Goal: Communication & Community: Connect with others

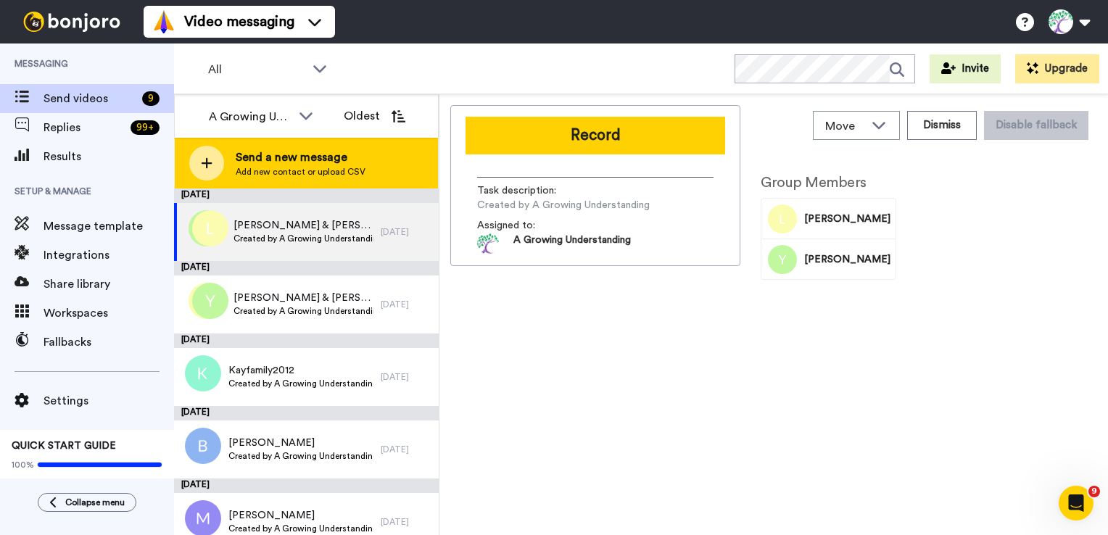
click at [205, 164] on icon at bounding box center [207, 163] width 12 height 13
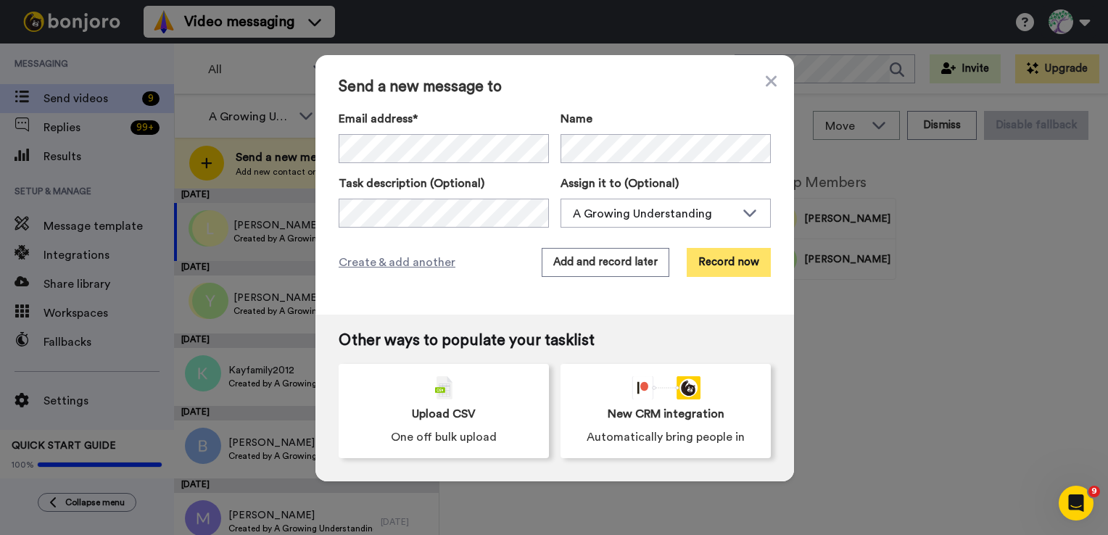
click at [728, 267] on button "Record now" at bounding box center [729, 262] width 84 height 29
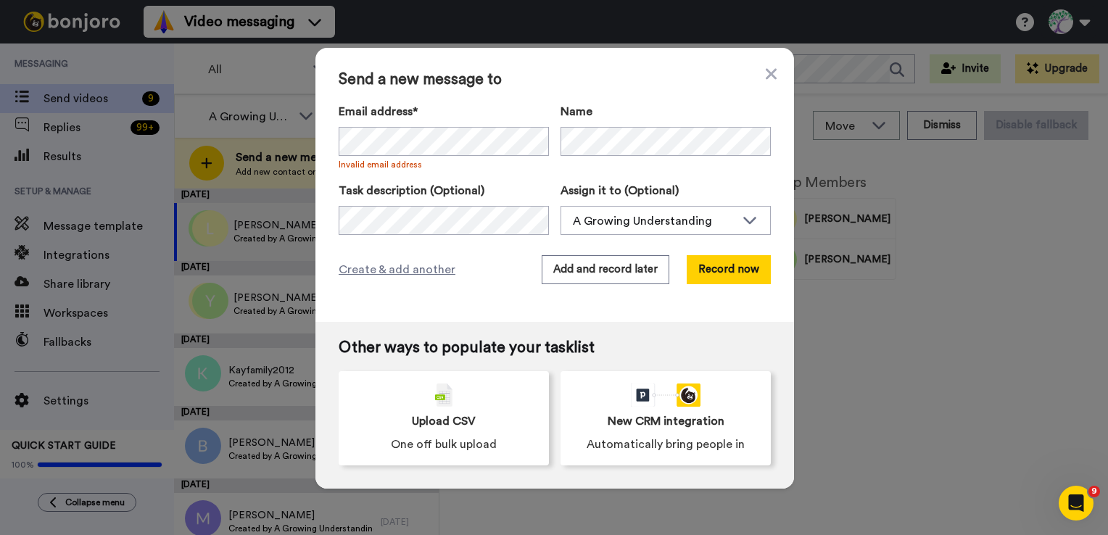
click at [475, 289] on div "Send a new message to Email address* No search result for ‘ [EMAIL_ADDRESS][DOM…" at bounding box center [555, 185] width 479 height 274
click at [502, 265] on div "Create & add another Add and record later Record now" at bounding box center [555, 269] width 432 height 29
drag, startPoint x: 485, startPoint y: 267, endPoint x: 494, endPoint y: 265, distance: 8.8
click at [487, 267] on div "Create & add another Add and record later Record now" at bounding box center [555, 269] width 432 height 29
click at [503, 240] on div "Send a new message to Email address* No search result for ‘ [EMAIL_ADDRESS][DOM…" at bounding box center [555, 185] width 479 height 274
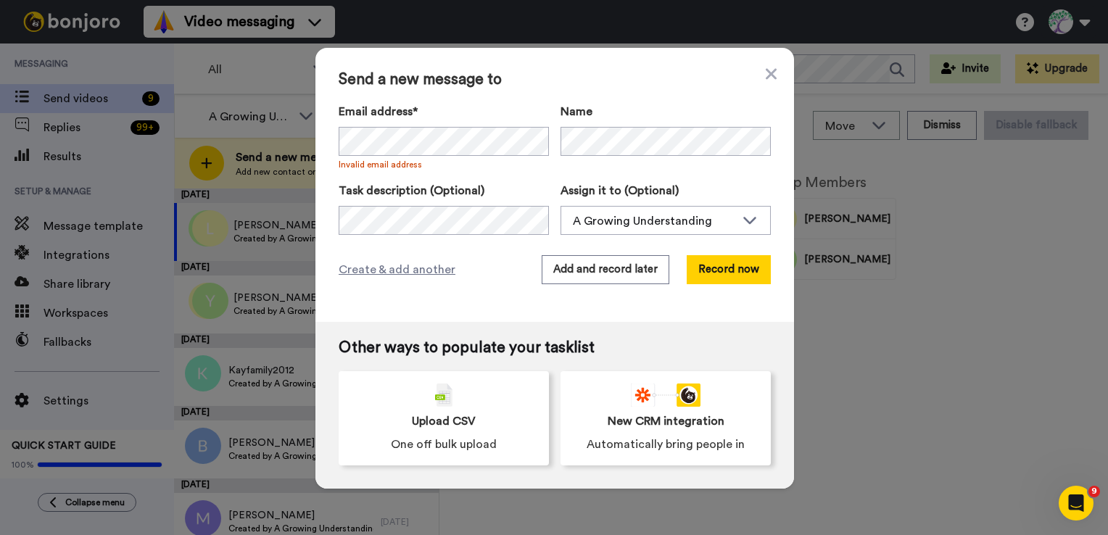
drag, startPoint x: 464, startPoint y: 289, endPoint x: 540, endPoint y: 236, distance: 93.4
click at [463, 289] on div "Send a new message to Email address* No search result for ‘ [EMAIL_ADDRESS][DOM…" at bounding box center [555, 185] width 479 height 274
click at [772, 77] on div "Send a new message to Email address* No search result for ‘ [EMAIL_ADDRESS][DOM…" at bounding box center [555, 185] width 479 height 274
click at [766, 75] on icon at bounding box center [771, 73] width 11 height 11
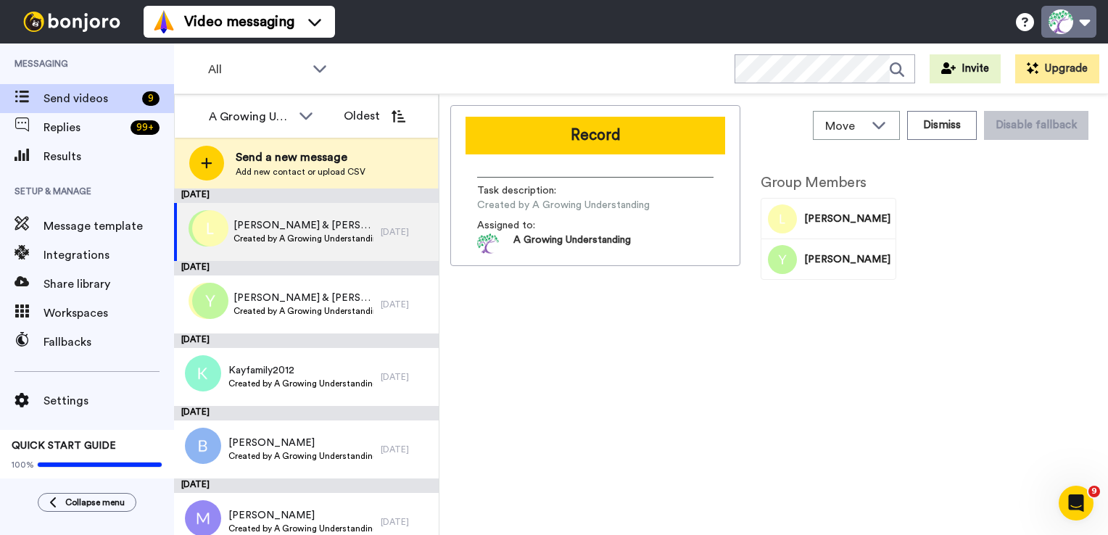
click at [1088, 21] on button at bounding box center [1069, 22] width 55 height 32
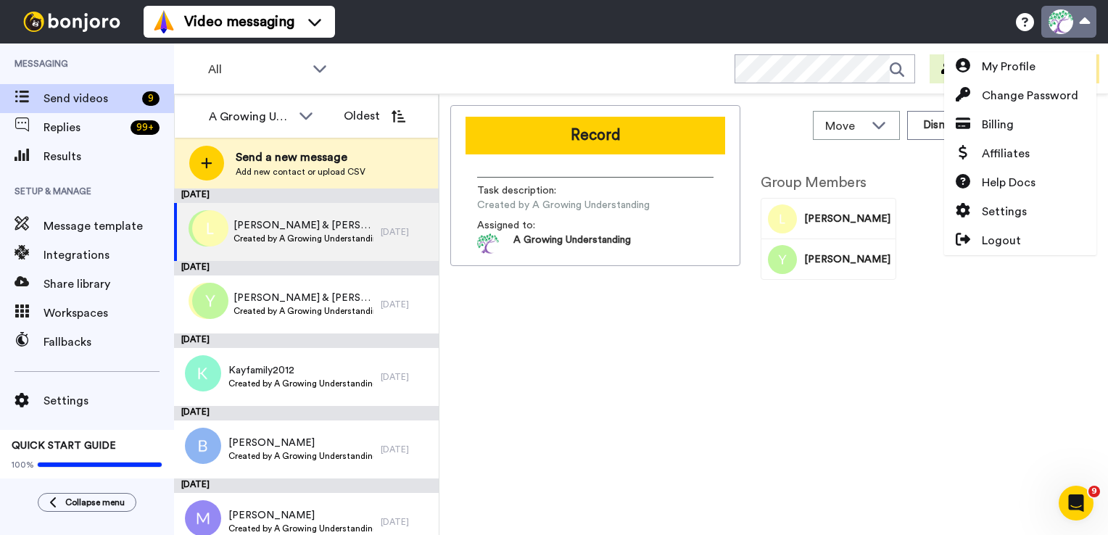
click at [1088, 21] on button at bounding box center [1069, 22] width 55 height 32
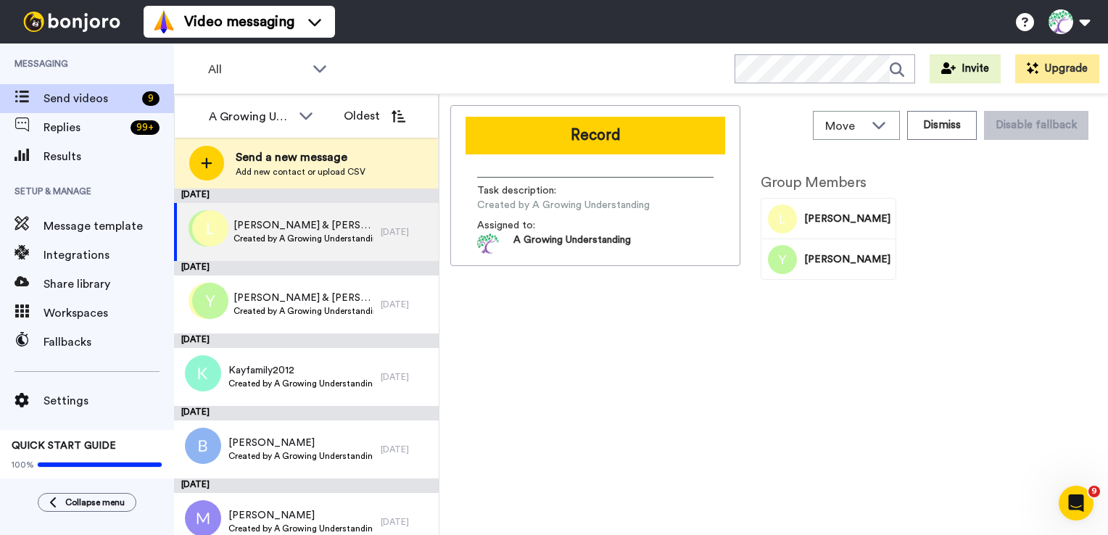
click at [871, 329] on div "Group Members [PERSON_NAME]" at bounding box center [828, 345] width 157 height 371
click at [66, 101] on span "Send videos" at bounding box center [90, 98] width 93 height 17
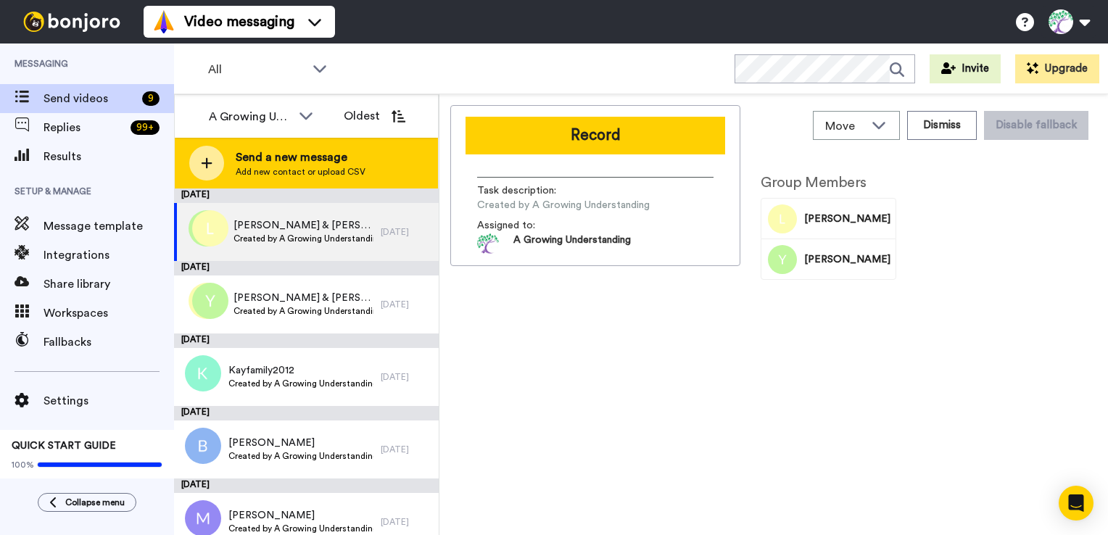
click at [318, 170] on span "Add new contact or upload CSV" at bounding box center [301, 172] width 130 height 12
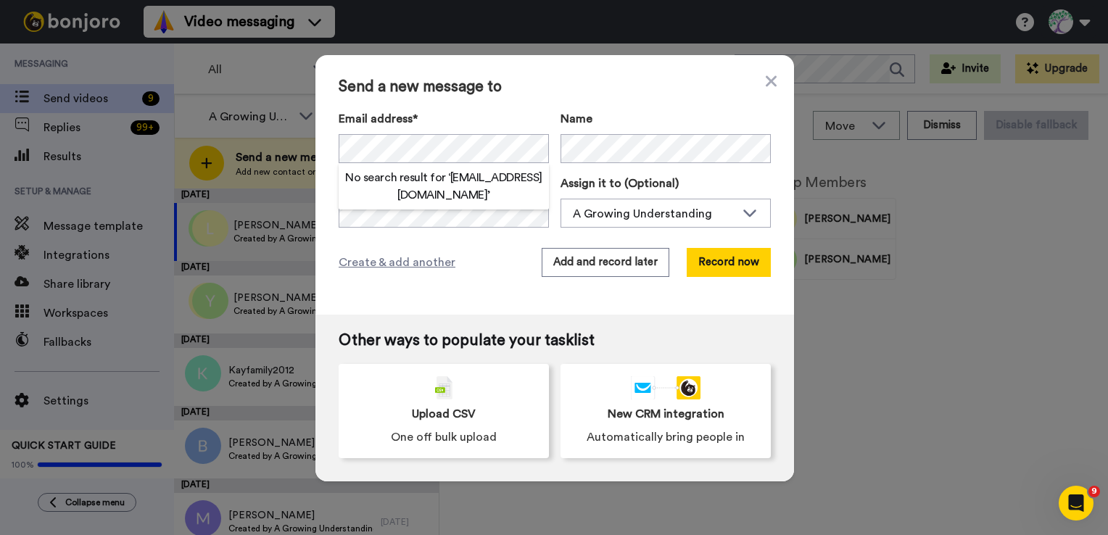
click at [467, 265] on div "Create & add another Add and record later Record now" at bounding box center [555, 262] width 432 height 29
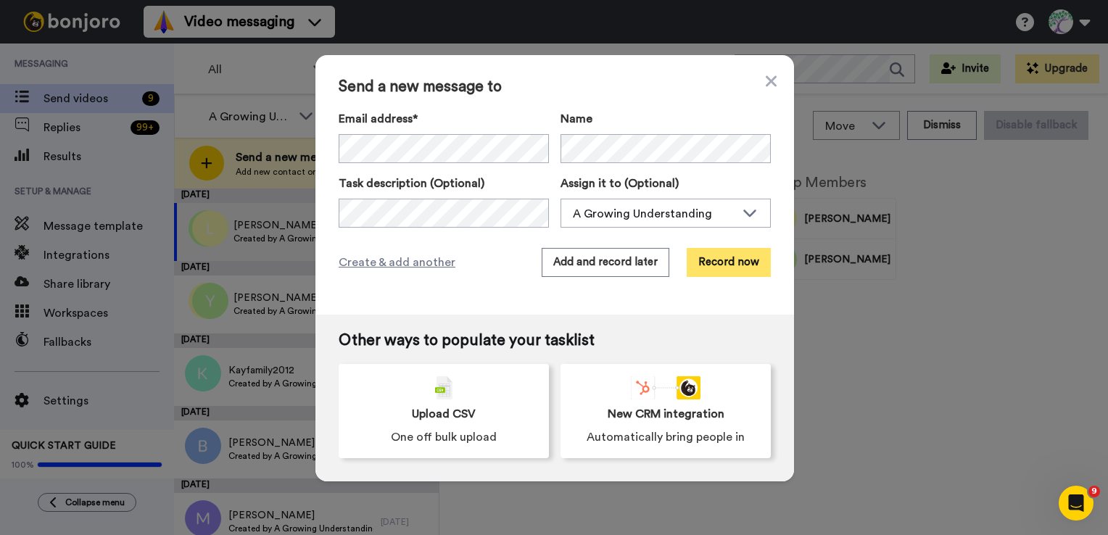
click at [744, 268] on button "Record now" at bounding box center [729, 262] width 84 height 29
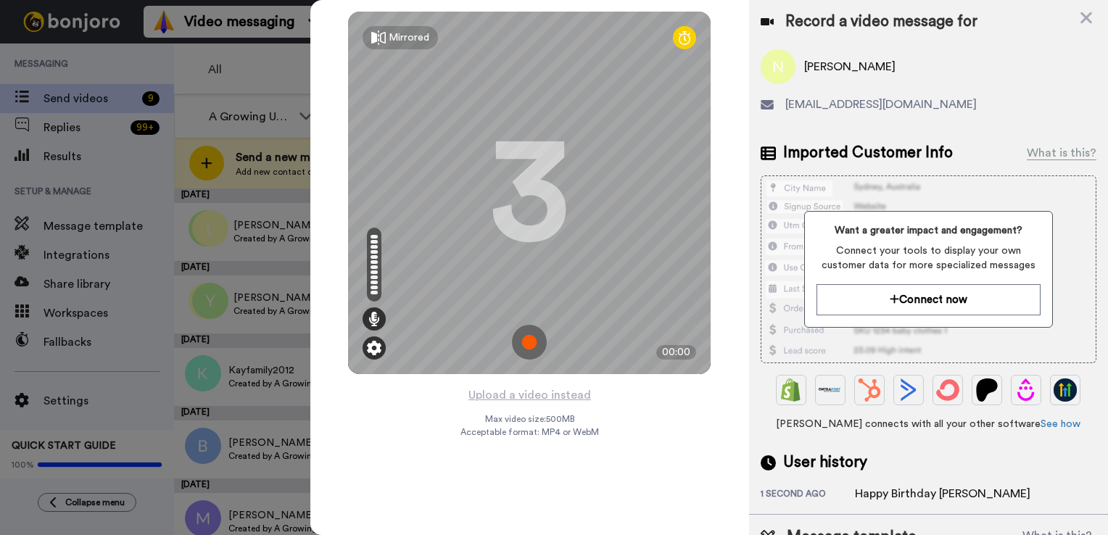
click at [377, 348] on img at bounding box center [374, 348] width 15 height 15
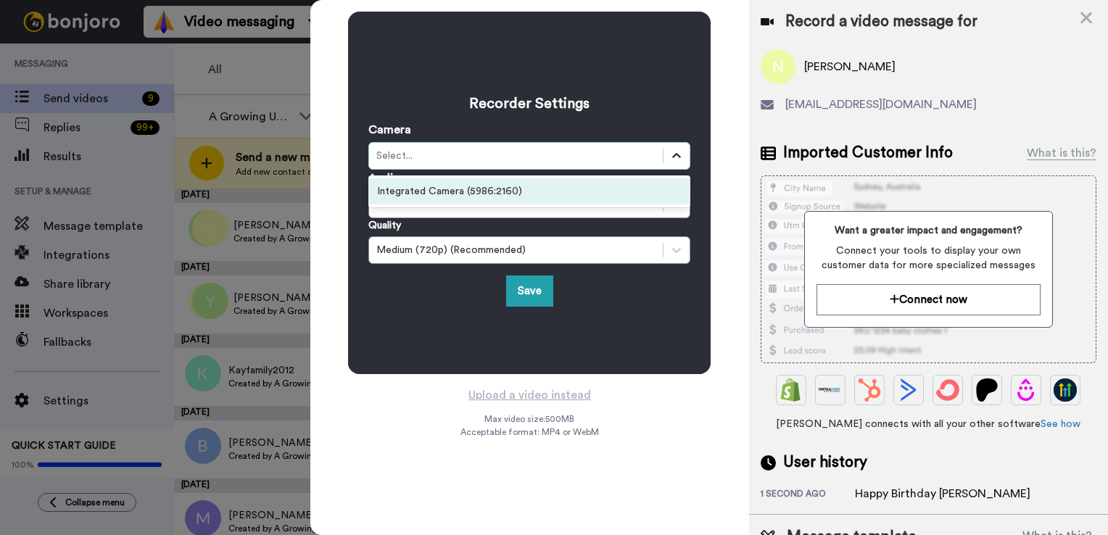
click at [685, 163] on div at bounding box center [677, 156] width 26 height 26
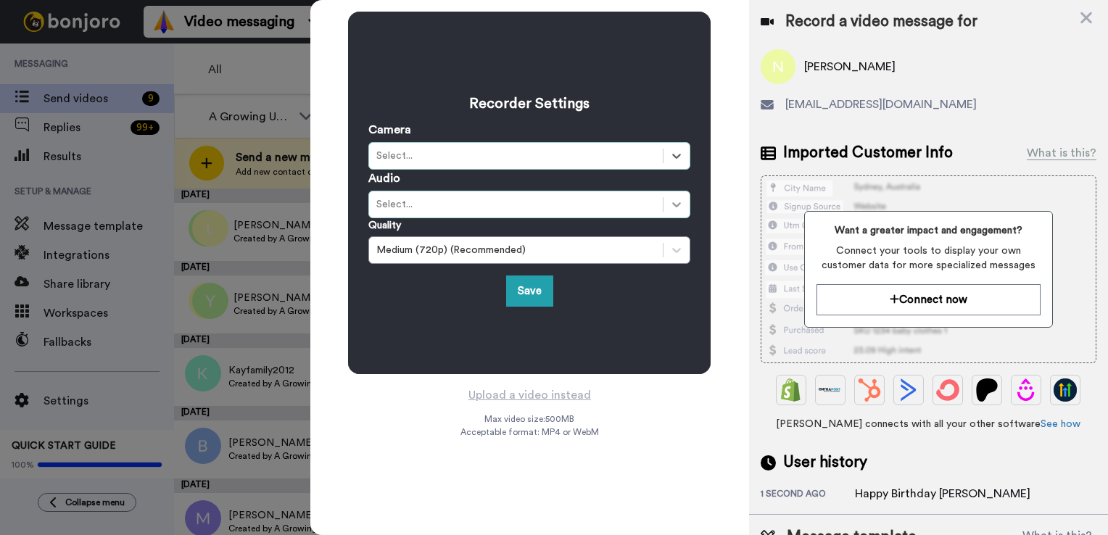
click at [672, 217] on div at bounding box center [677, 204] width 26 height 26
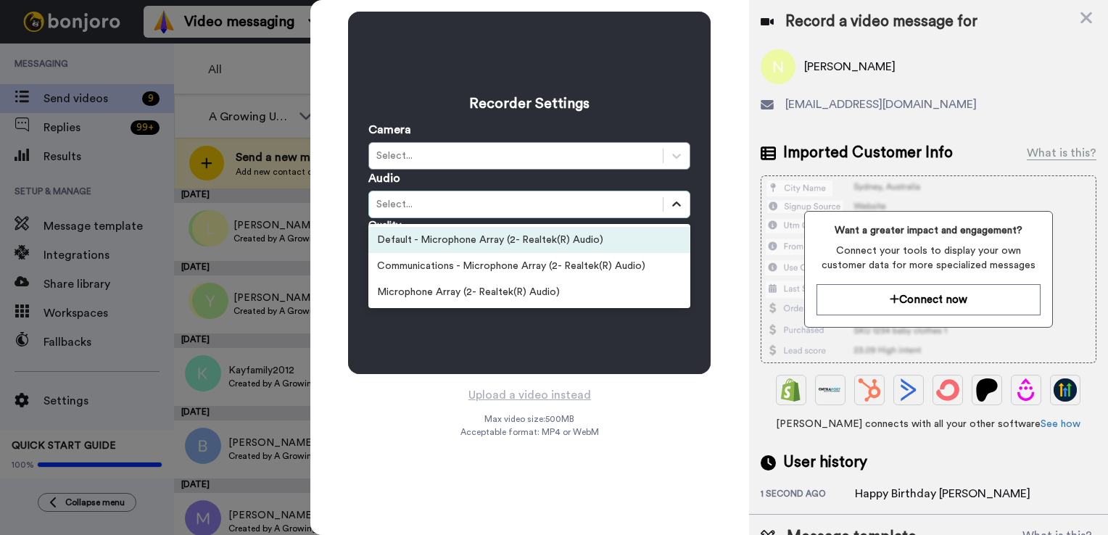
click at [676, 207] on icon at bounding box center [677, 204] width 15 height 15
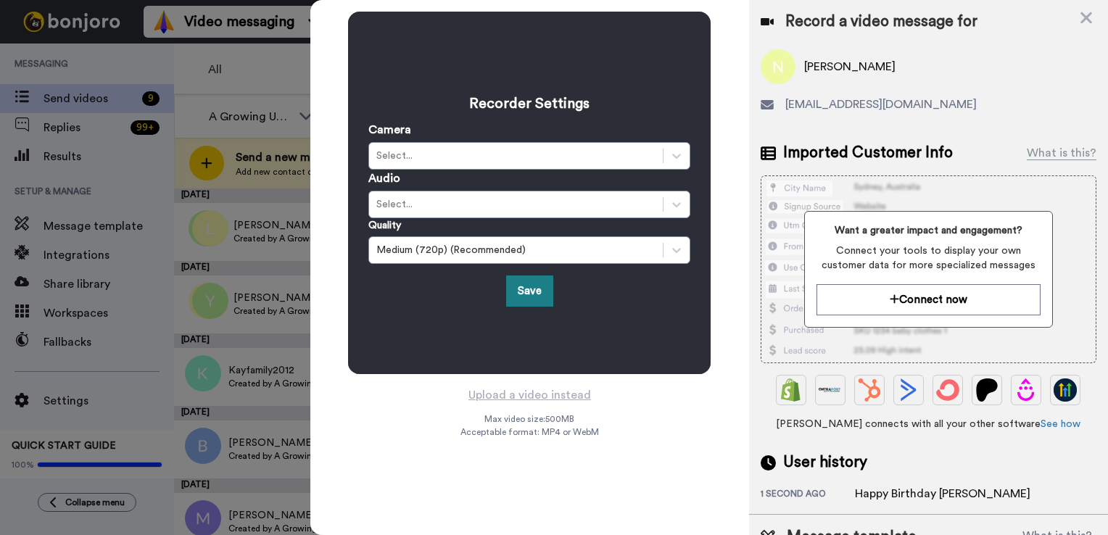
click at [537, 289] on button "Save" at bounding box center [529, 291] width 47 height 31
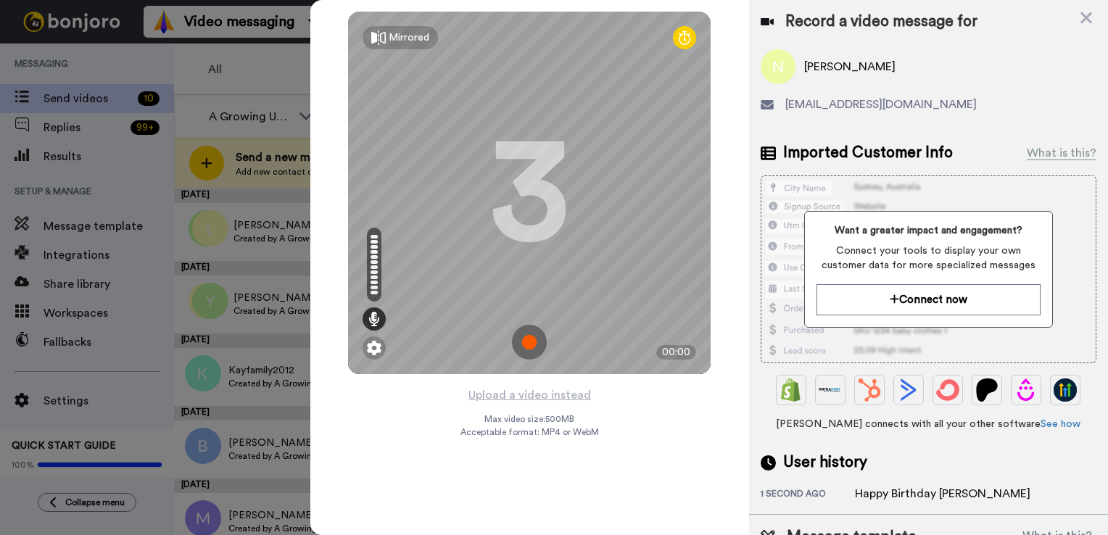
click at [529, 345] on img at bounding box center [529, 342] width 35 height 35
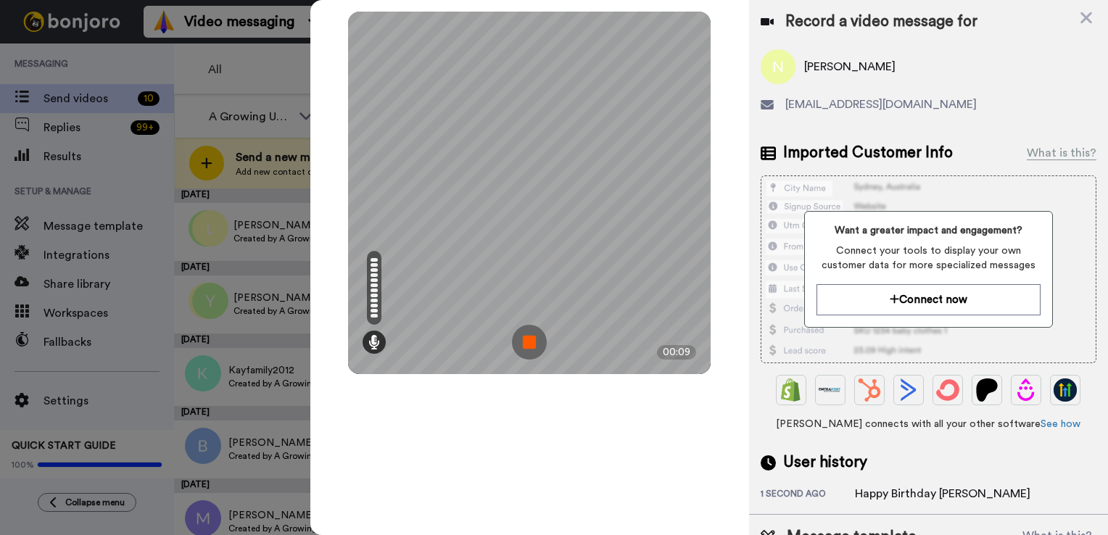
click at [527, 350] on img at bounding box center [529, 342] width 35 height 35
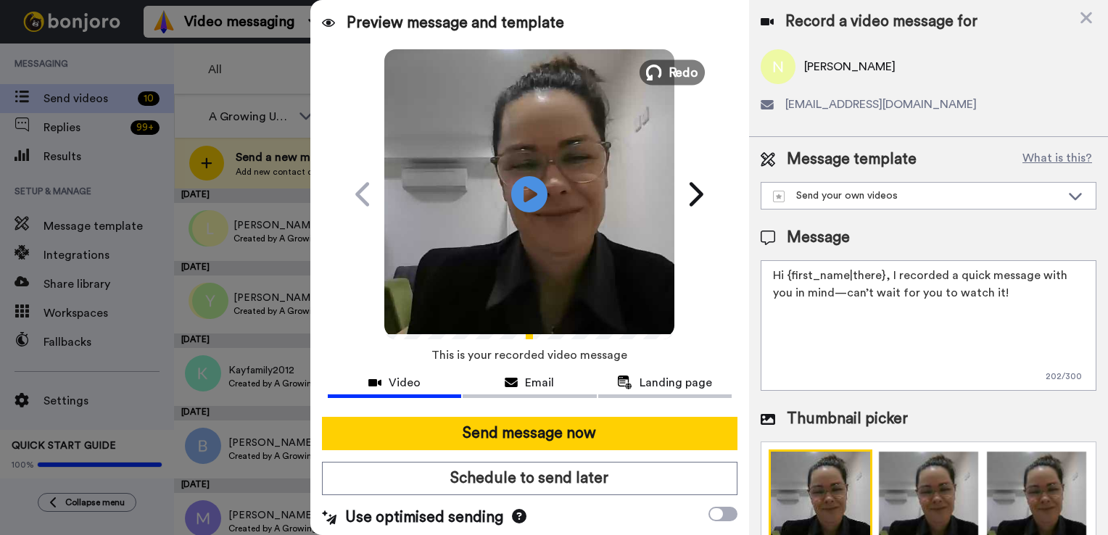
click at [679, 73] on span "Redo" at bounding box center [684, 71] width 30 height 19
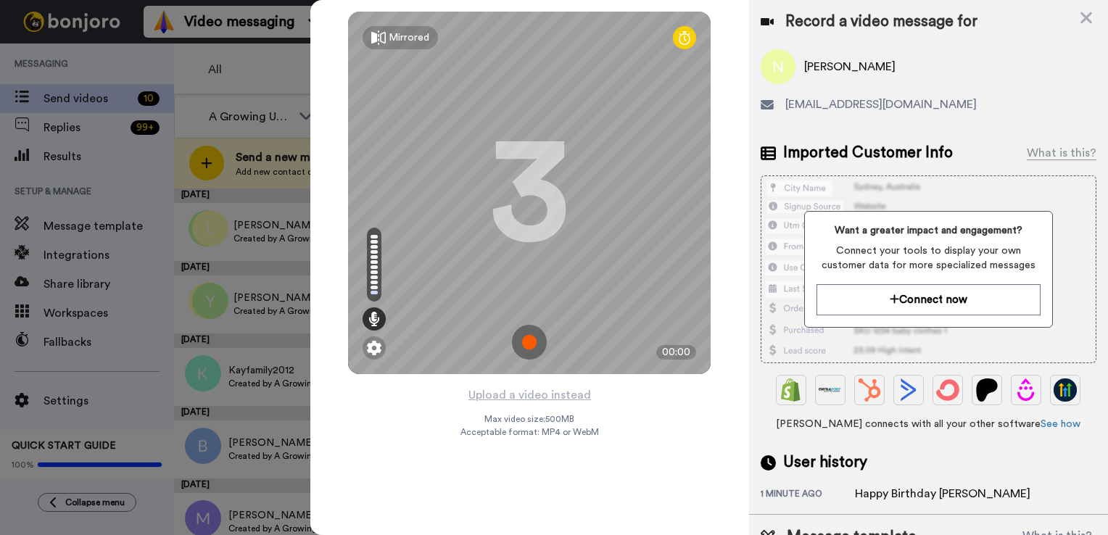
click at [526, 342] on img at bounding box center [529, 342] width 35 height 35
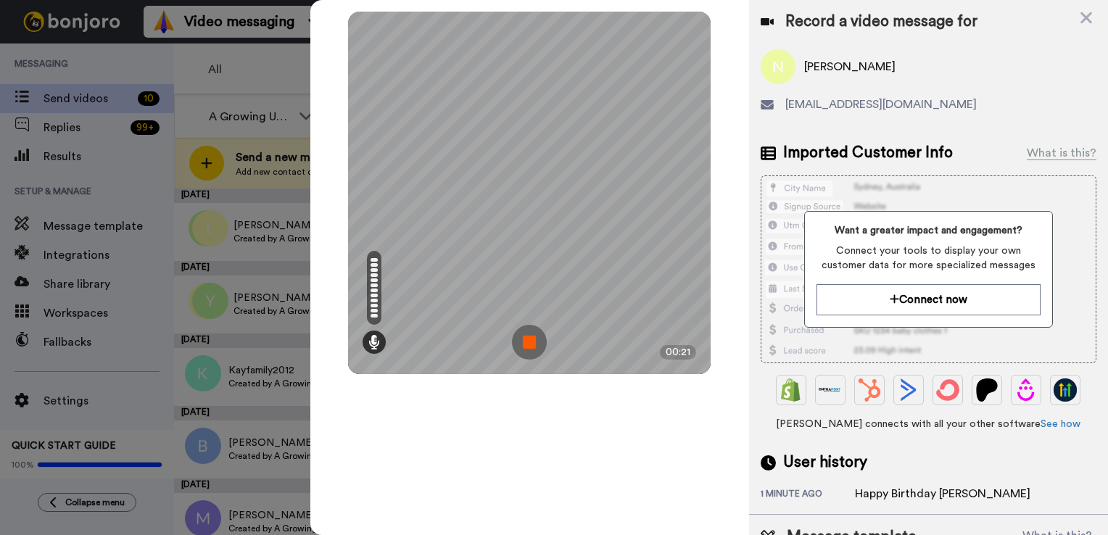
click at [534, 342] on img at bounding box center [529, 342] width 35 height 35
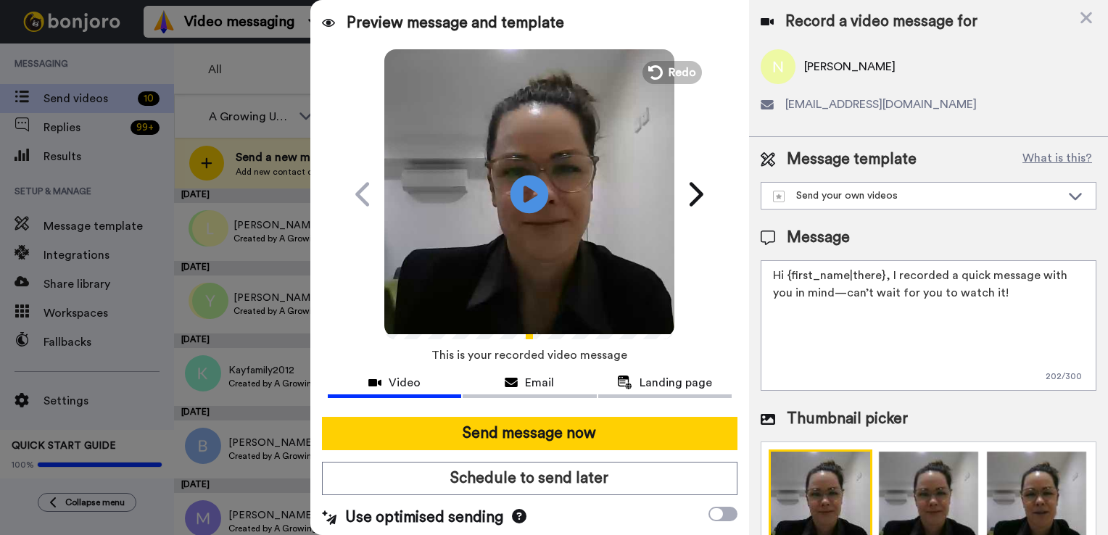
click at [531, 199] on icon at bounding box center [530, 194] width 38 height 38
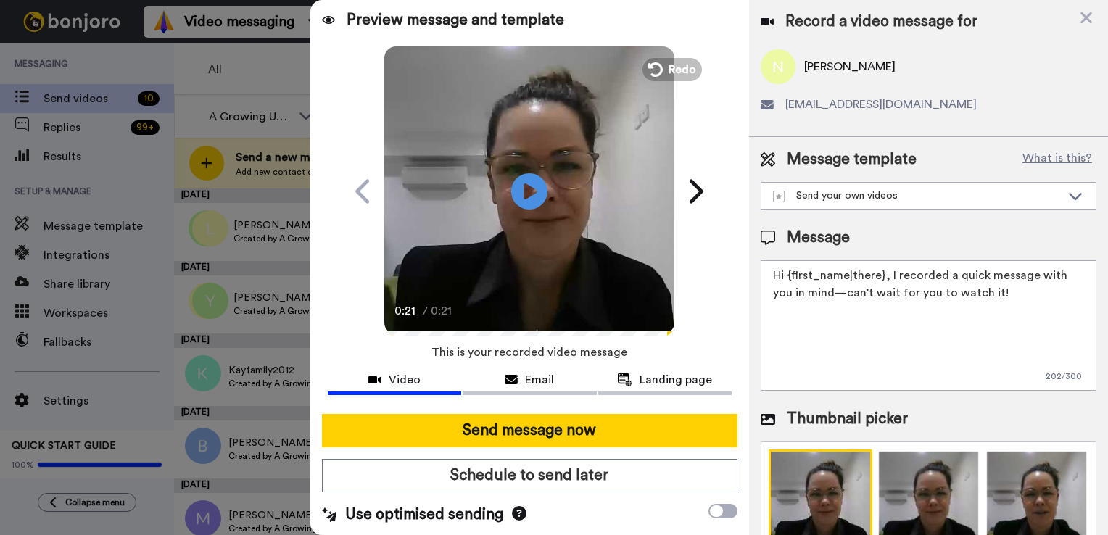
scroll to position [3, 0]
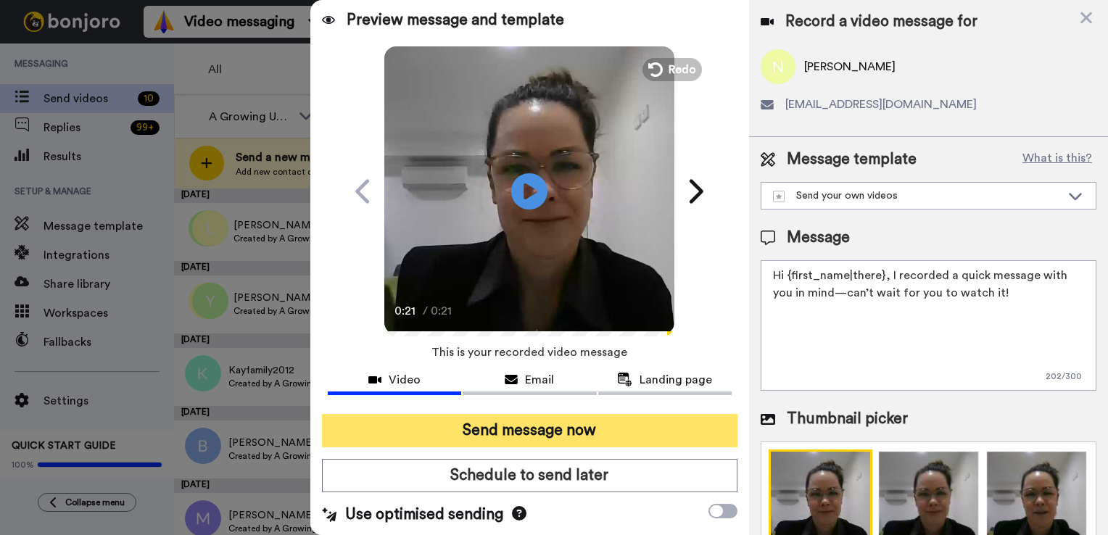
click at [527, 433] on button "Send message now" at bounding box center [530, 430] width 416 height 33
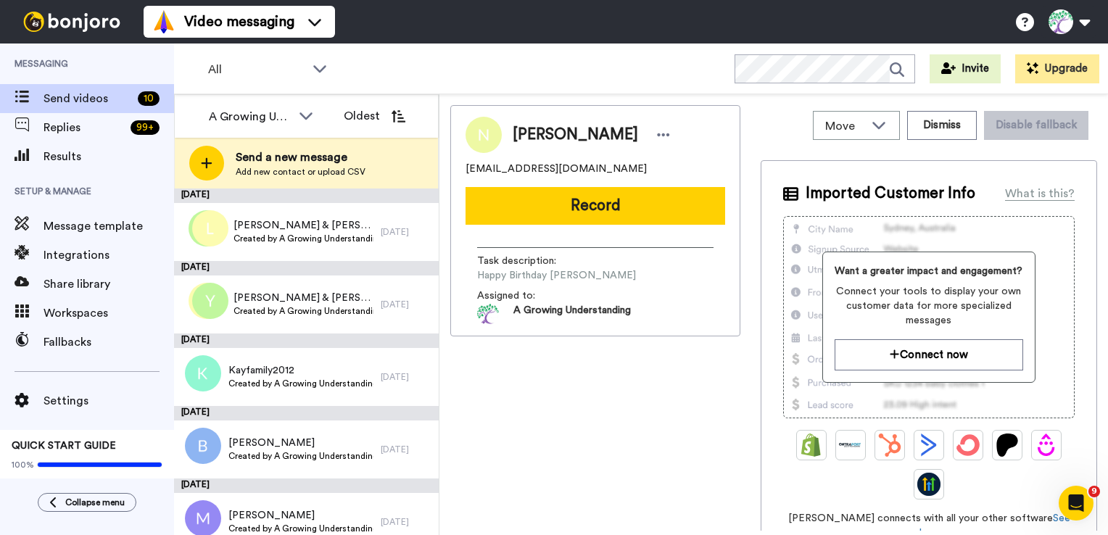
scroll to position [0, 0]
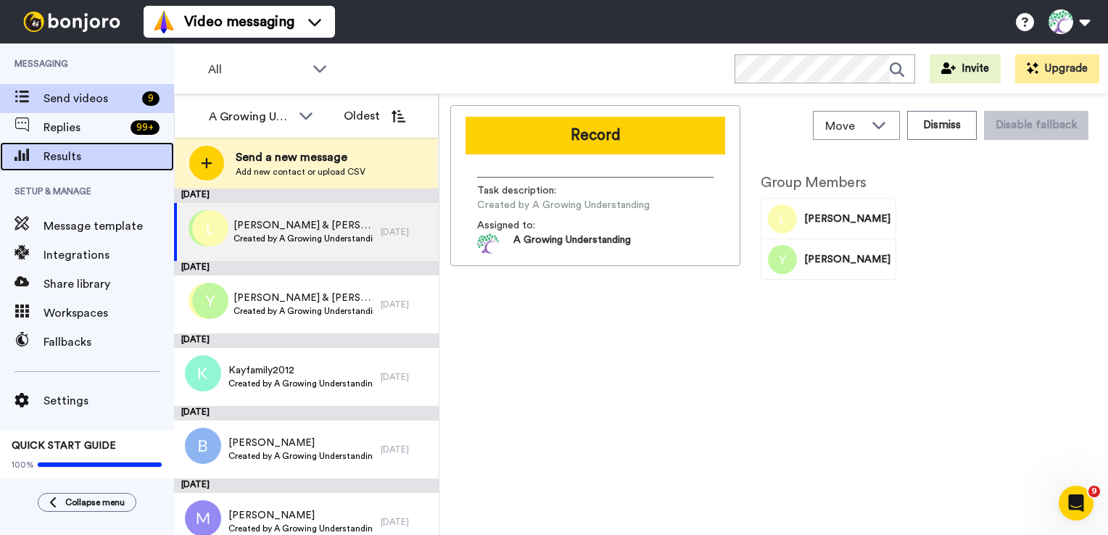
click at [64, 158] on span "Results" at bounding box center [109, 156] width 131 height 17
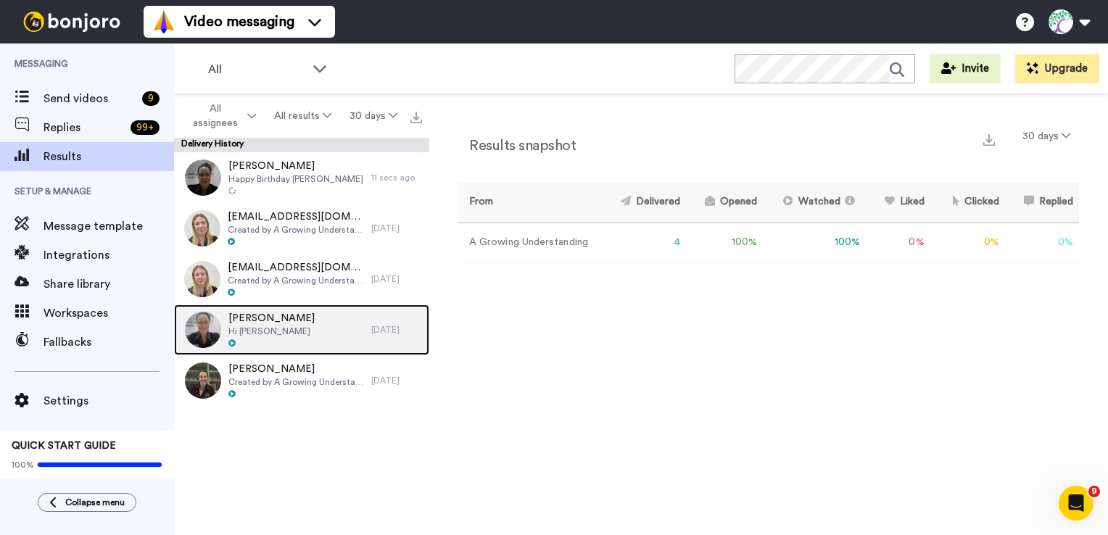
click at [246, 321] on span "[PERSON_NAME]" at bounding box center [271, 318] width 86 height 15
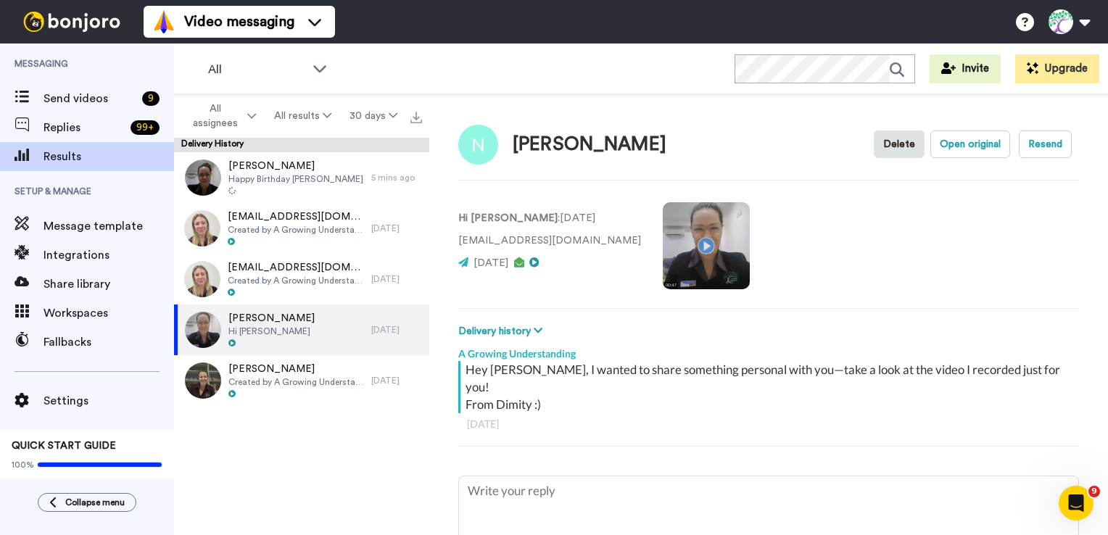
type textarea "x"
